Goal: Transaction & Acquisition: Purchase product/service

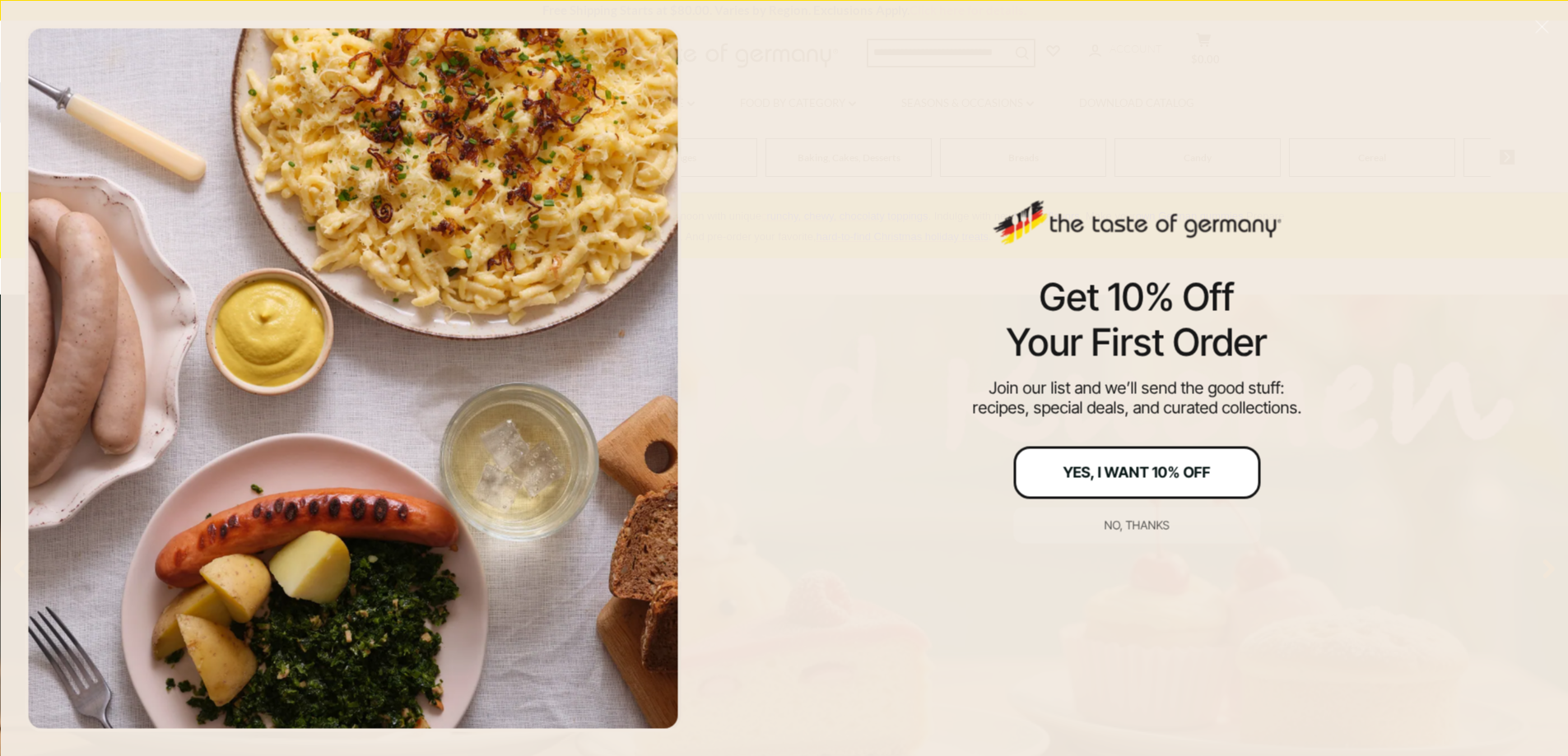
click at [1074, 479] on div "Yes, I Want 10% Off" at bounding box center [1137, 473] width 148 height 15
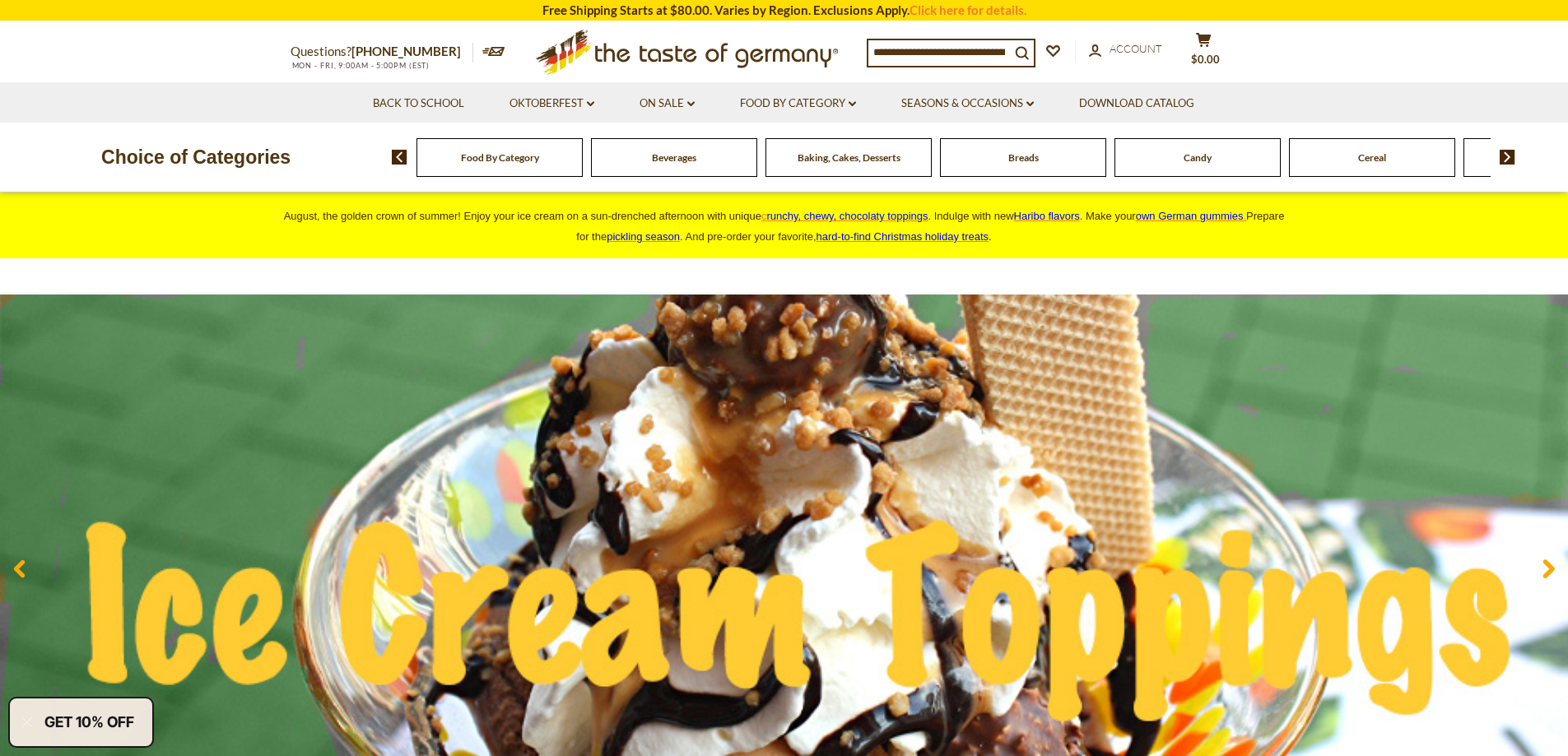
click at [506, 162] on span "Food By Category" at bounding box center [500, 157] width 78 height 12
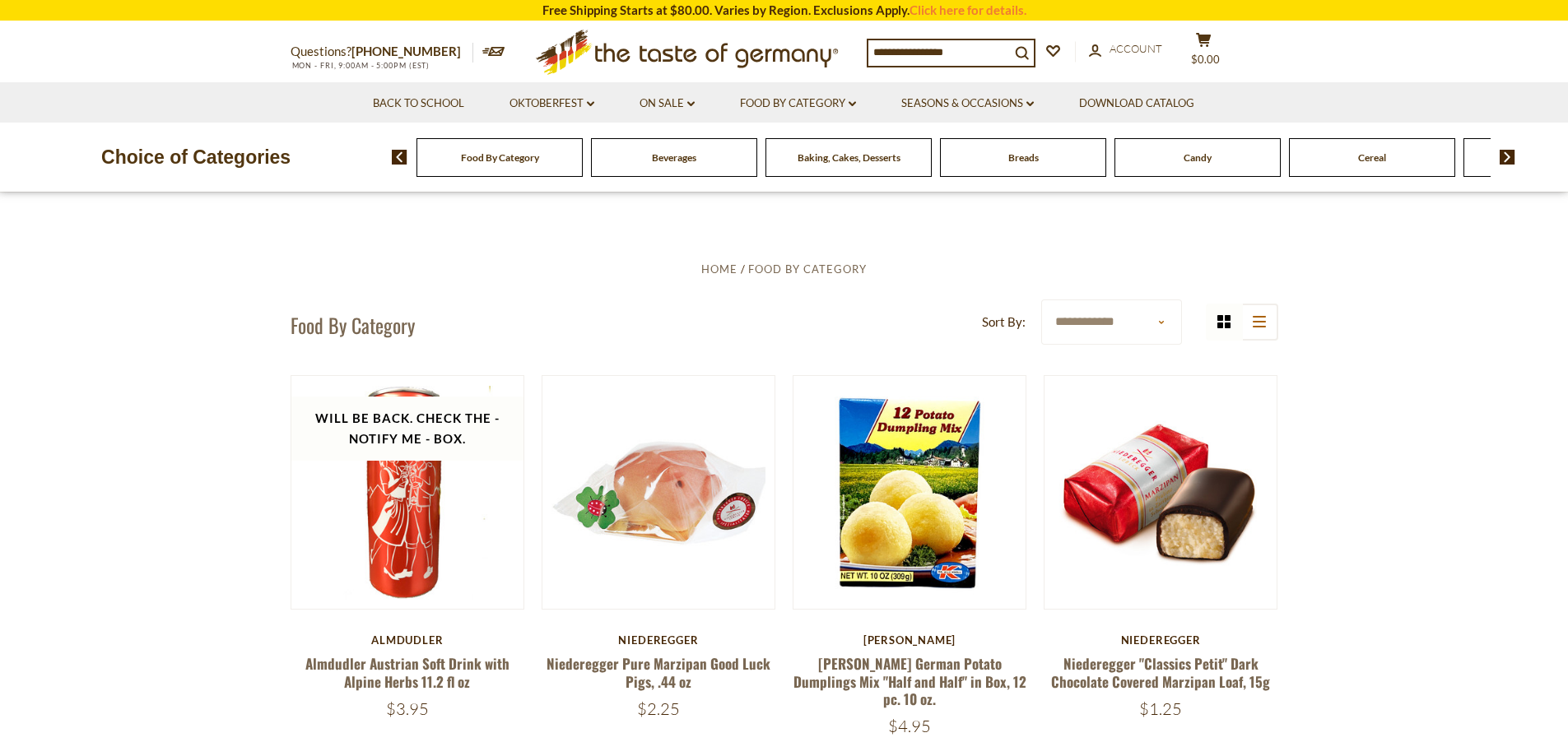
click at [505, 156] on span "Food By Category" at bounding box center [500, 157] width 78 height 12
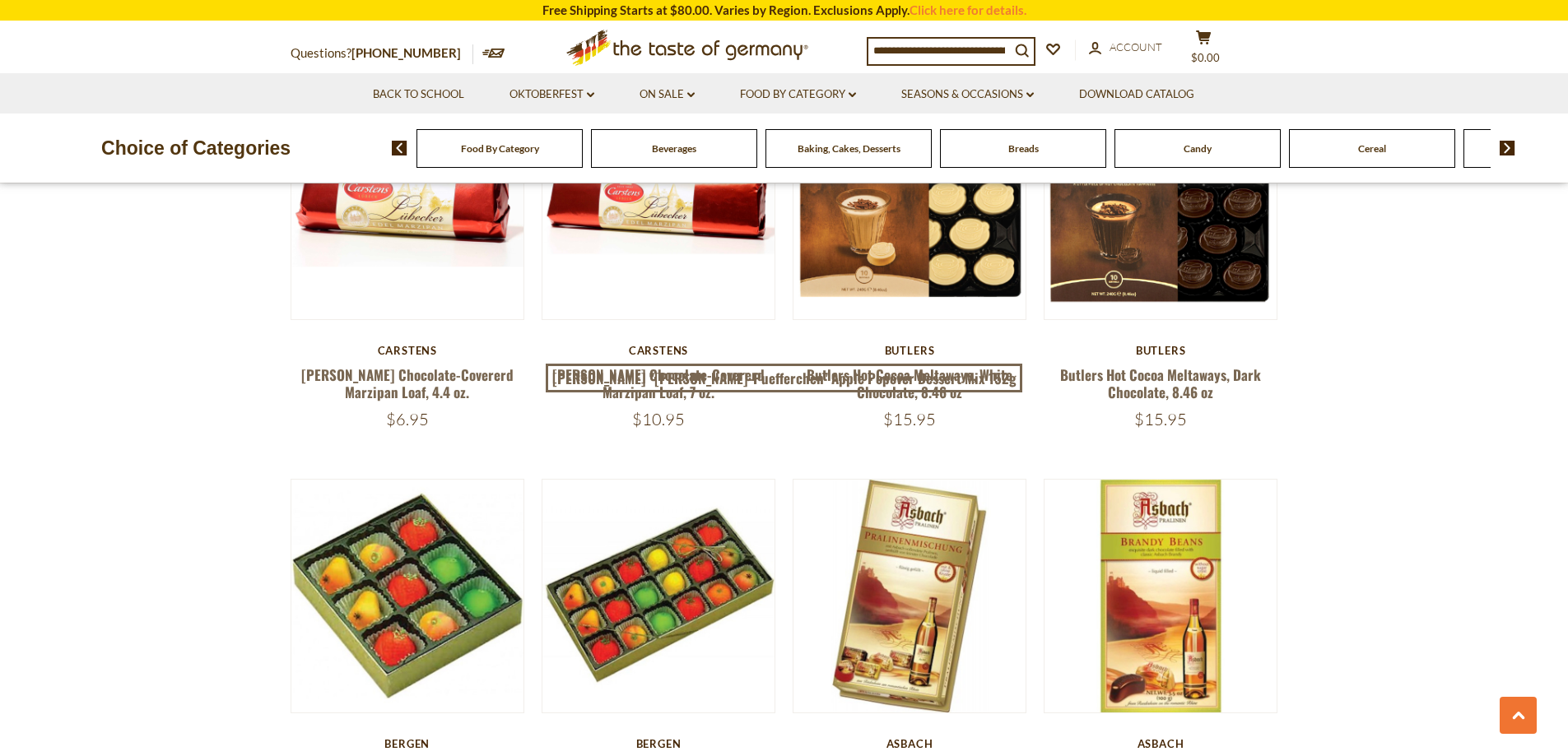
scroll to position [2305, 0]
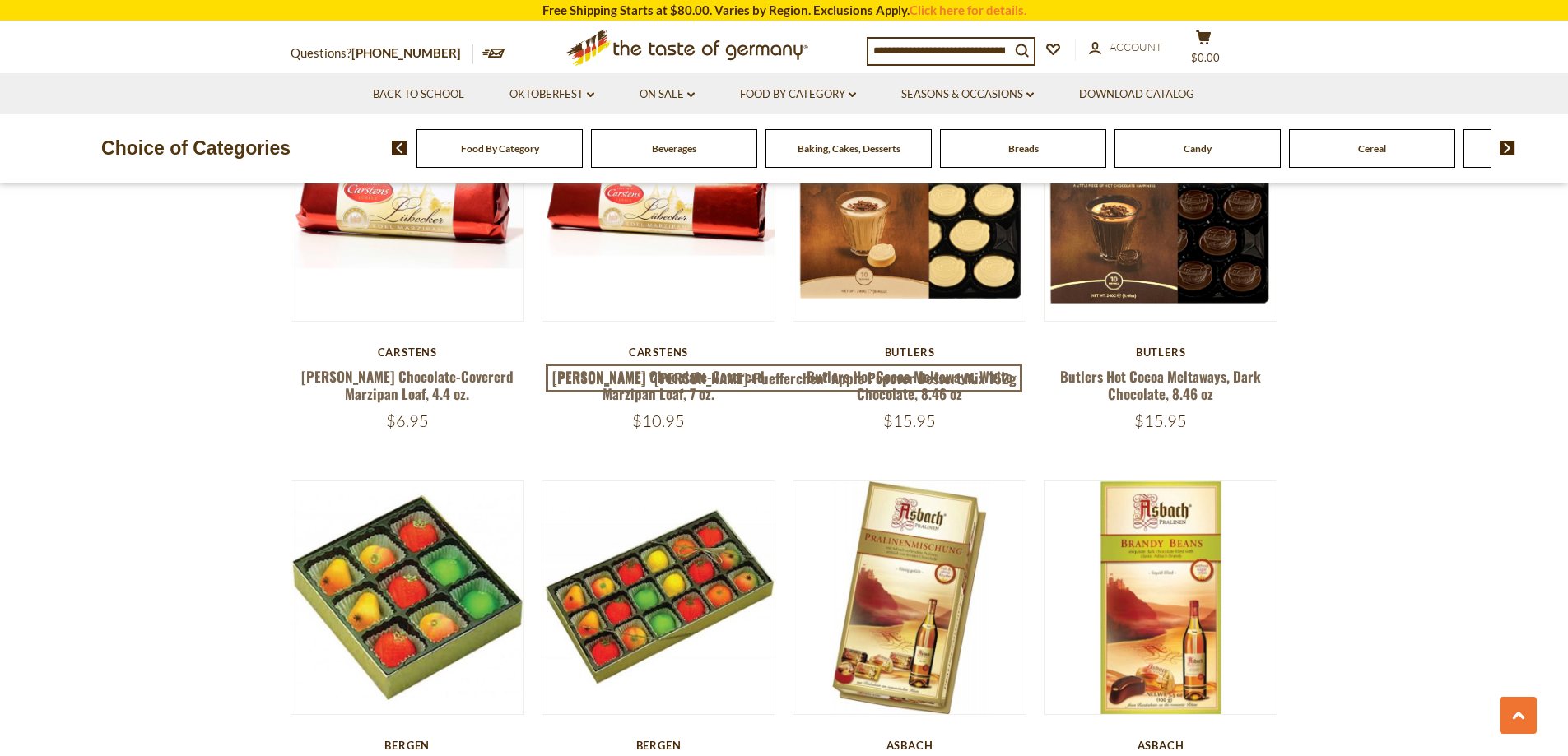
click at [583, 150] on div "Breads" at bounding box center [500, 148] width 166 height 38
click at [1019, 154] on span "Breads" at bounding box center [1023, 148] width 31 height 12
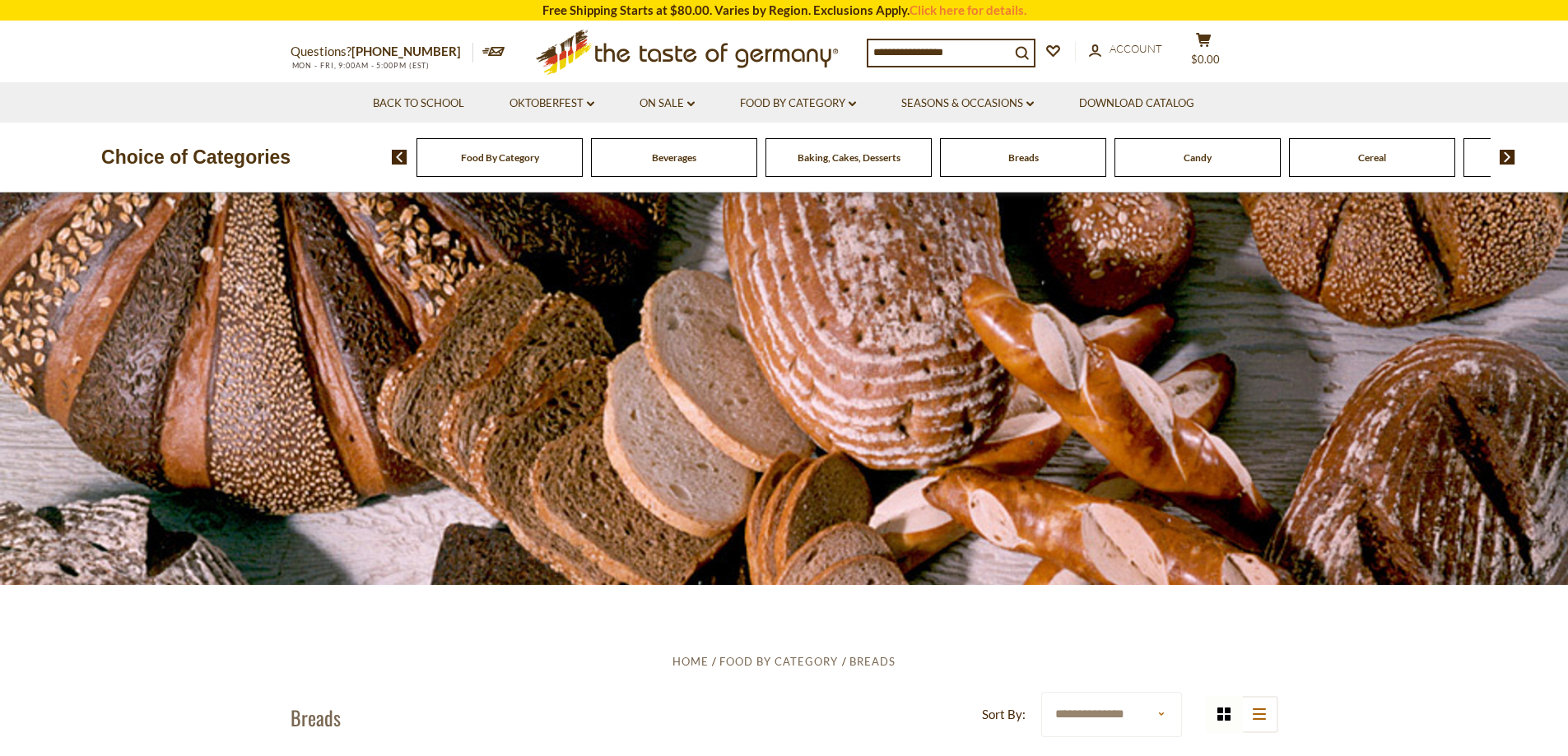
click at [1018, 151] on span "Breads" at bounding box center [1023, 157] width 31 height 12
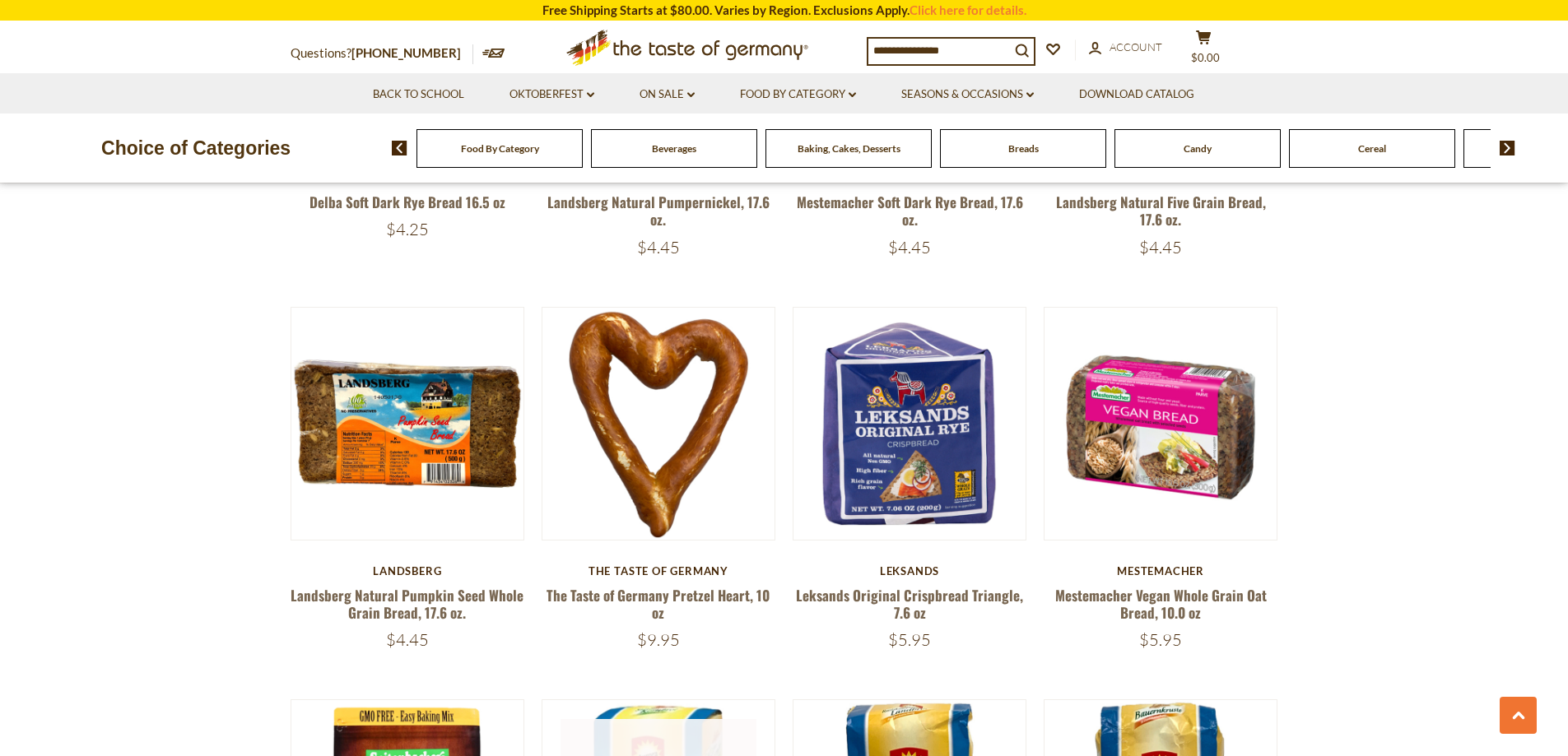
scroll to position [1234, 0]
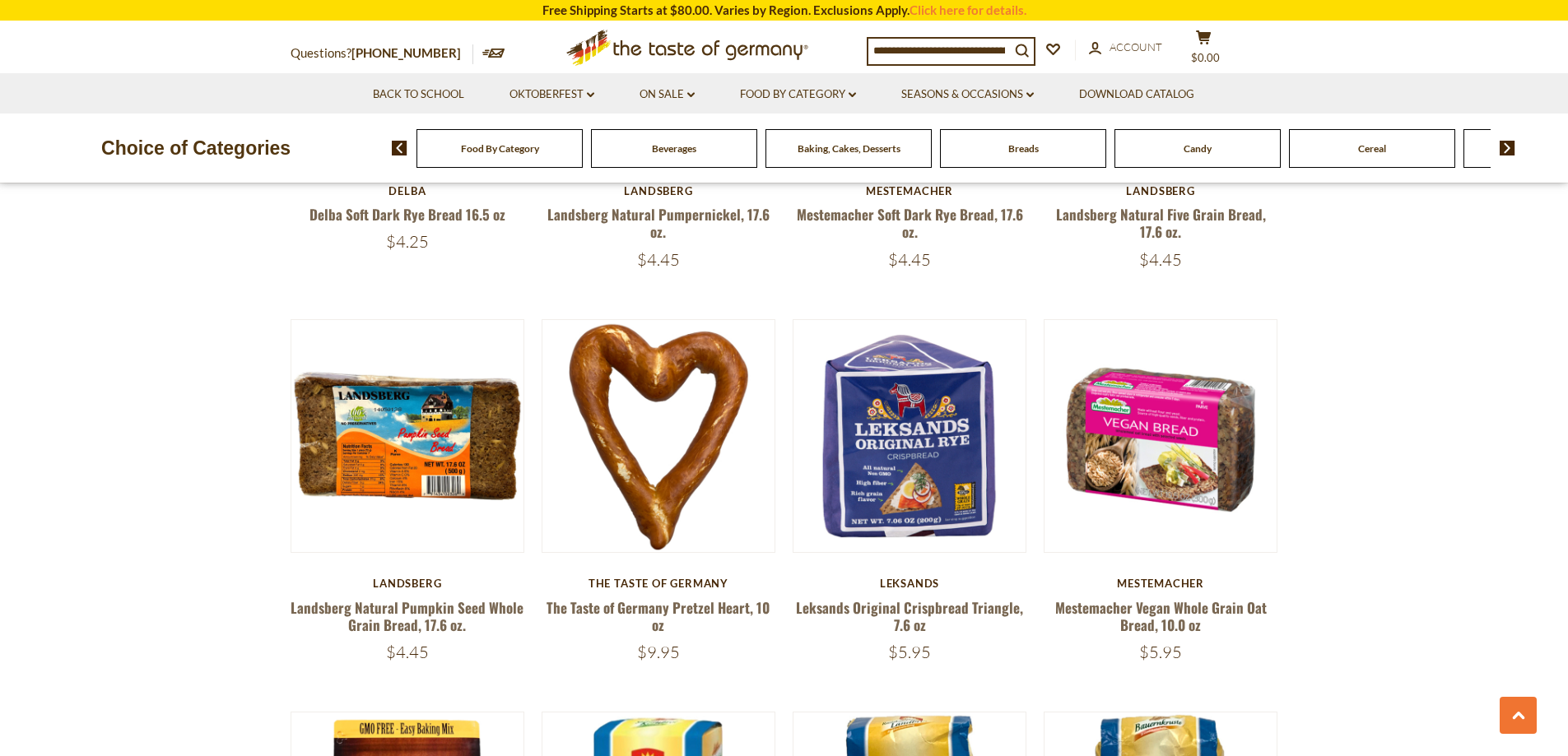
click at [1504, 141] on img at bounding box center [1507, 149] width 16 height 15
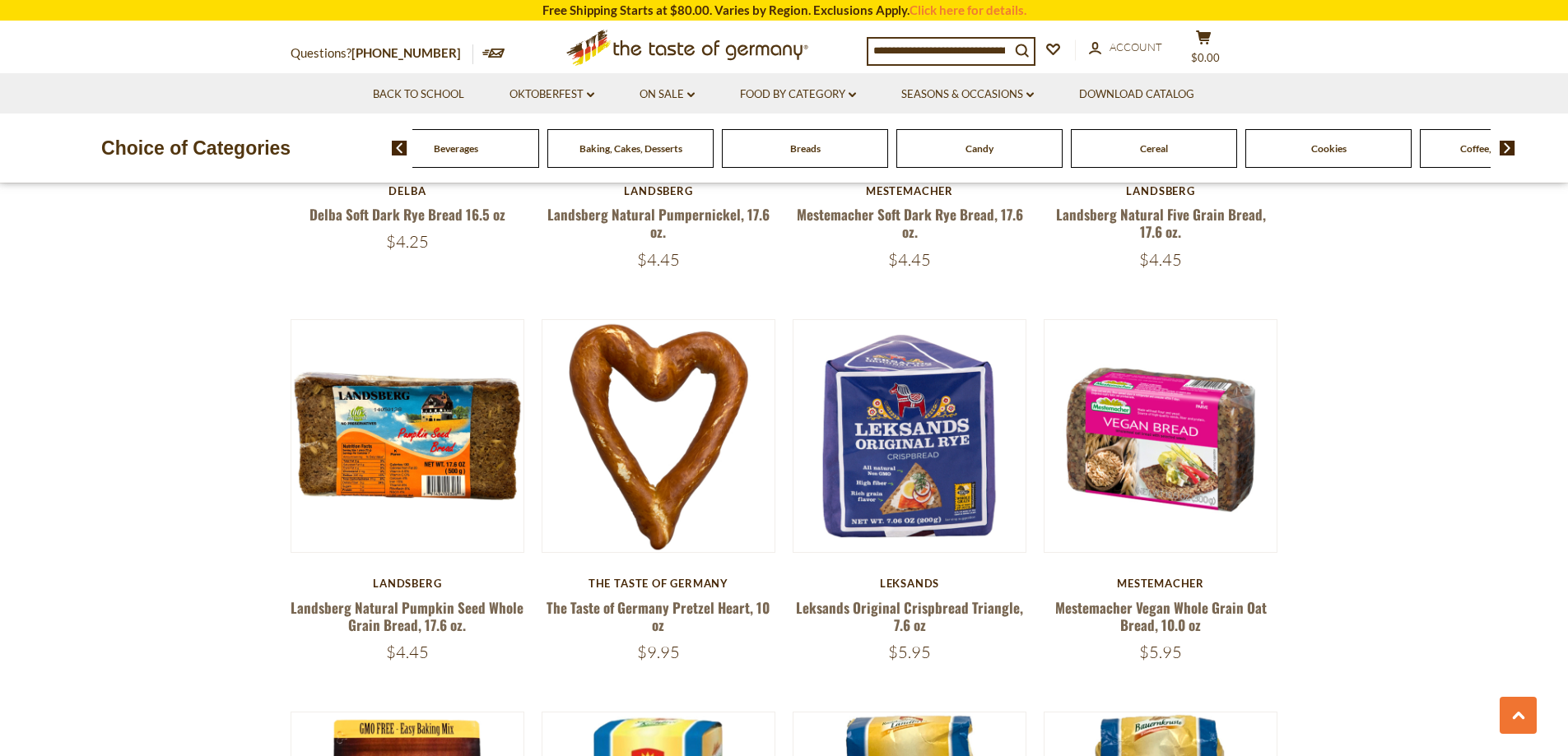
click at [1504, 141] on img at bounding box center [1507, 149] width 16 height 15
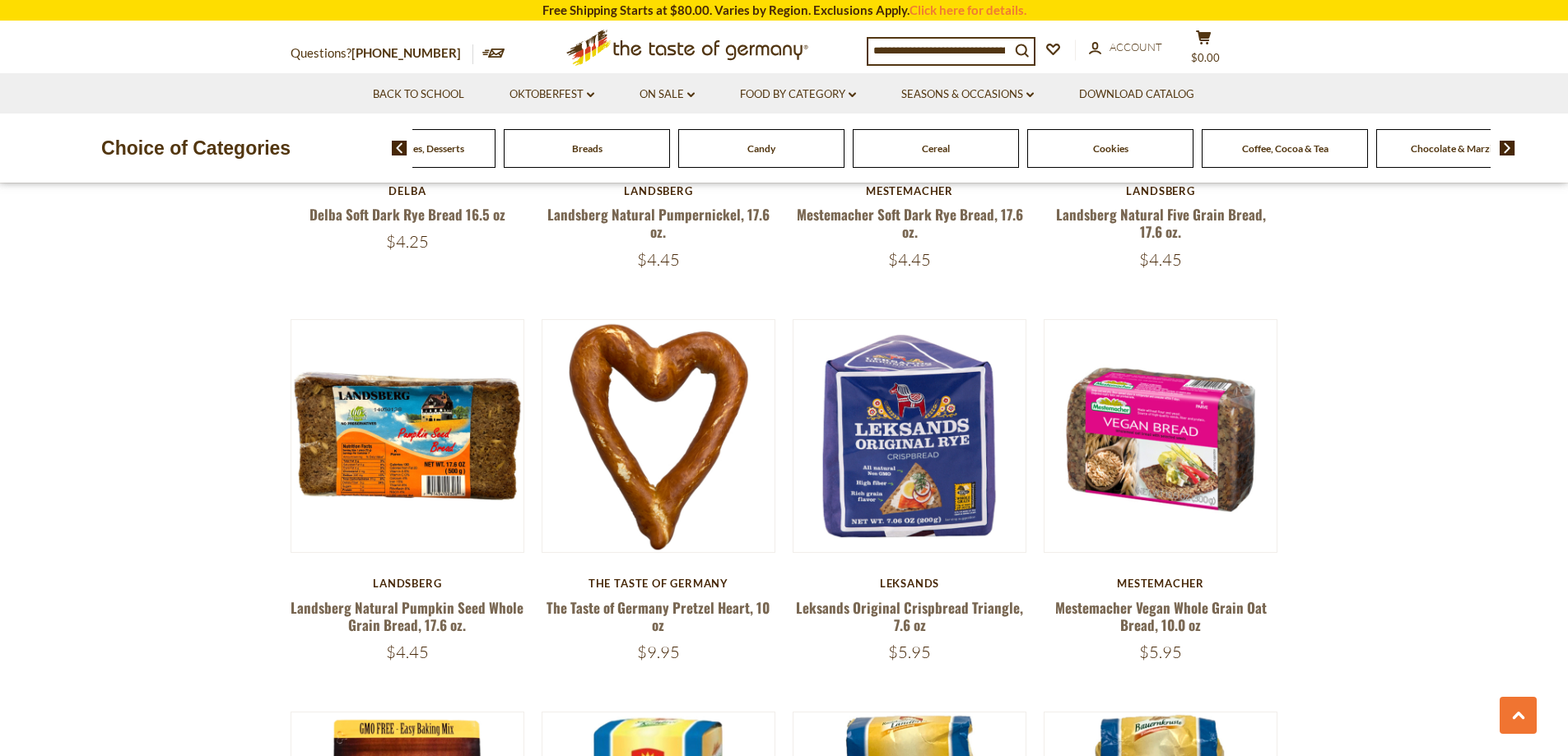
click at [147, 159] on div "Cookies" at bounding box center [64, 148] width 166 height 38
click at [1108, 154] on span "Cookies" at bounding box center [1111, 148] width 36 height 12
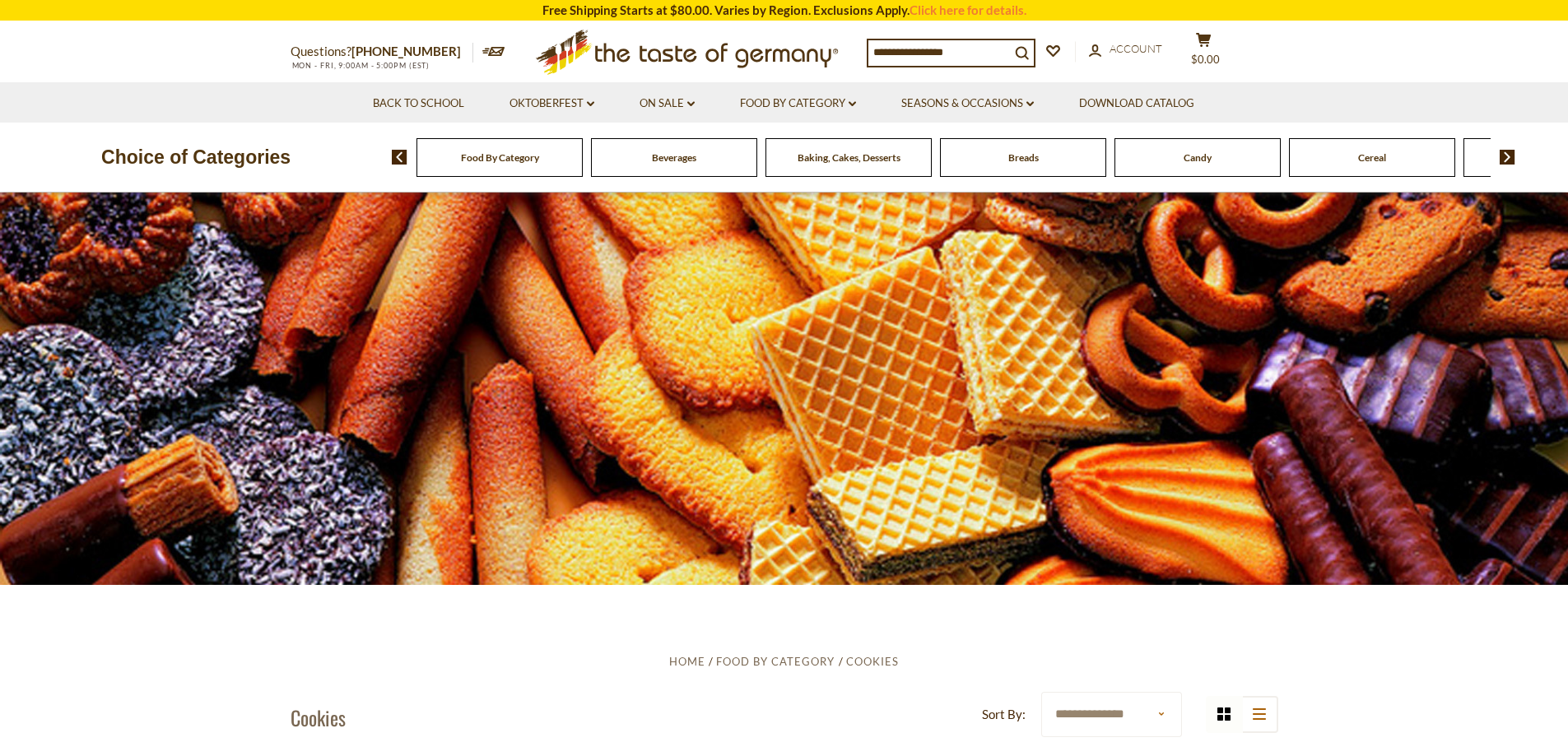
click at [1107, 151] on div "Breads" at bounding box center [1022, 157] width 175 height 38
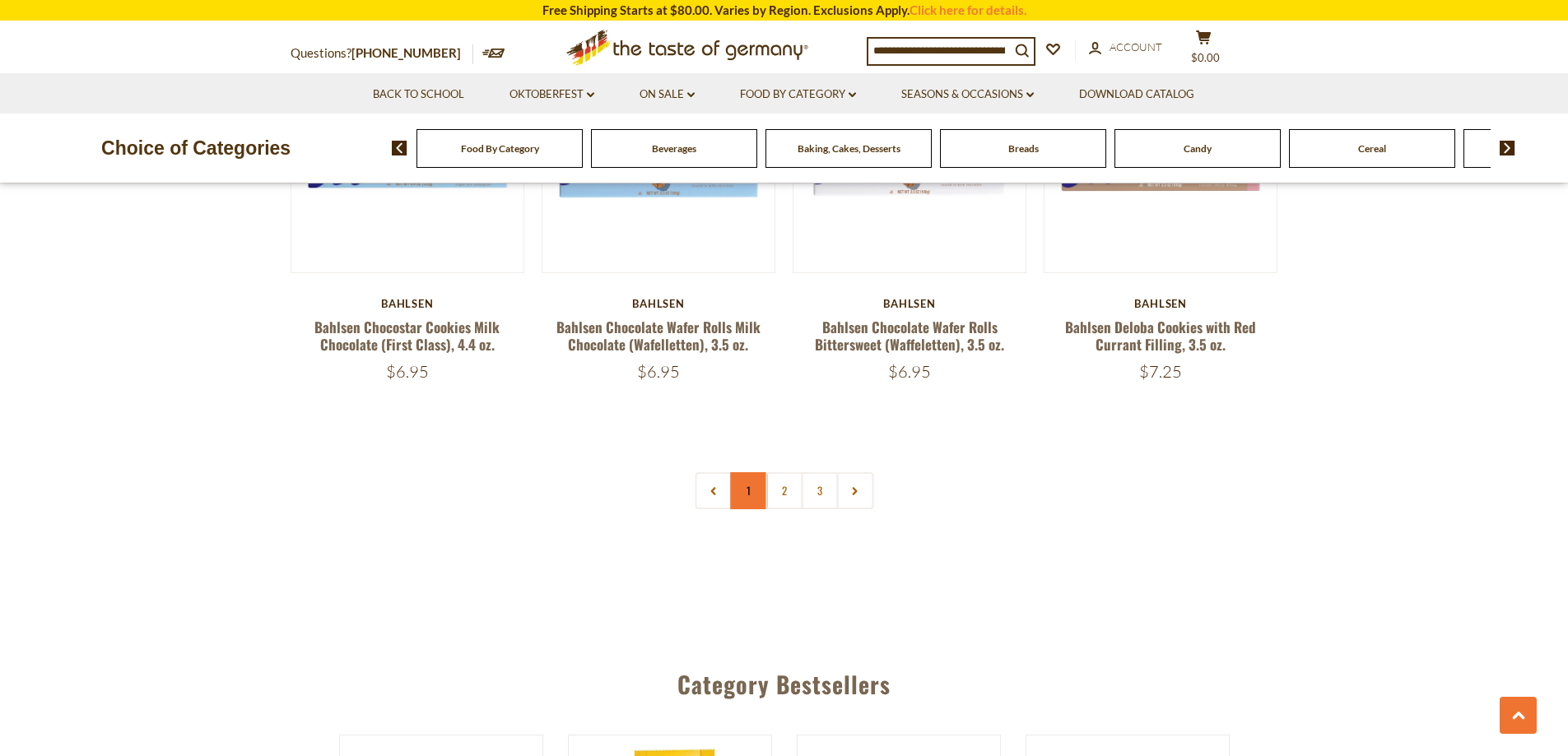
scroll to position [3869, 0]
